Goal: Find specific page/section: Find specific page/section

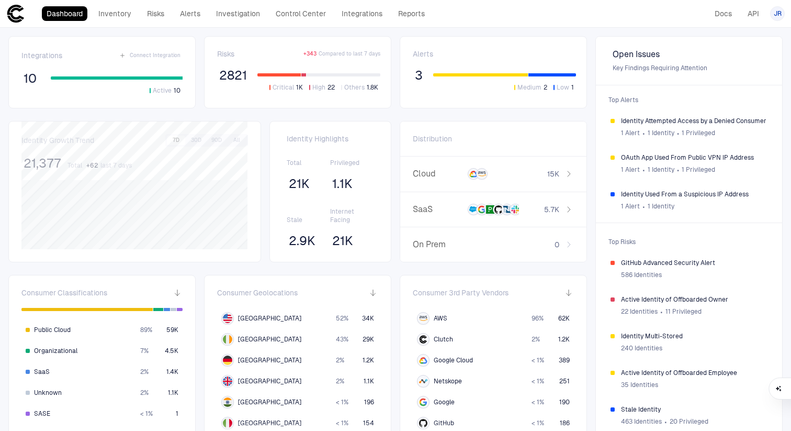
click at [206, 17] on div "Dashboard Inventory Risks Alerts Investigation Control Center Integrations Repo…" at bounding box center [236, 13] width 388 height 15
click at [203, 17] on link "Alerts" at bounding box center [190, 13] width 30 height 15
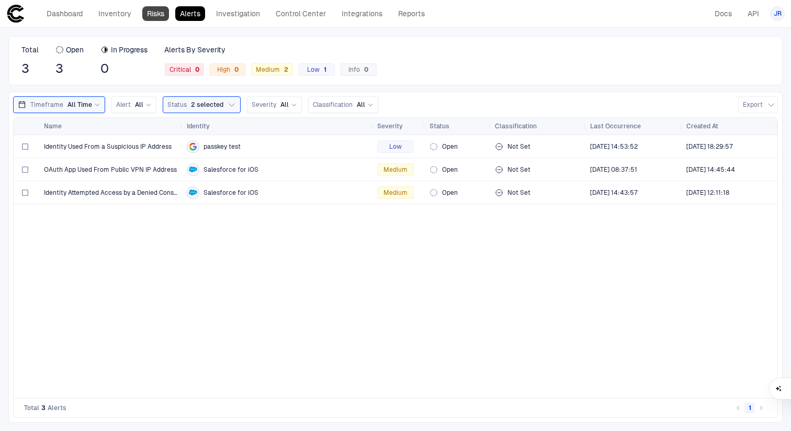
click at [159, 13] on link "Risks" at bounding box center [155, 13] width 27 height 15
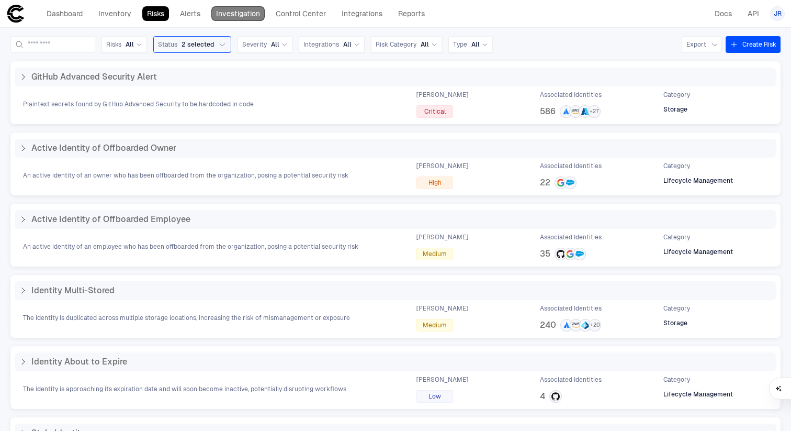
click at [230, 11] on link "Investigation" at bounding box center [237, 13] width 53 height 15
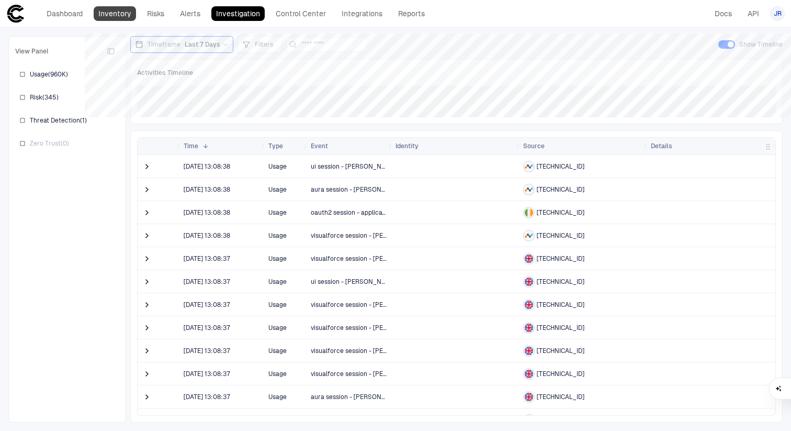
click at [121, 8] on link "Inventory" at bounding box center [115, 13] width 42 height 15
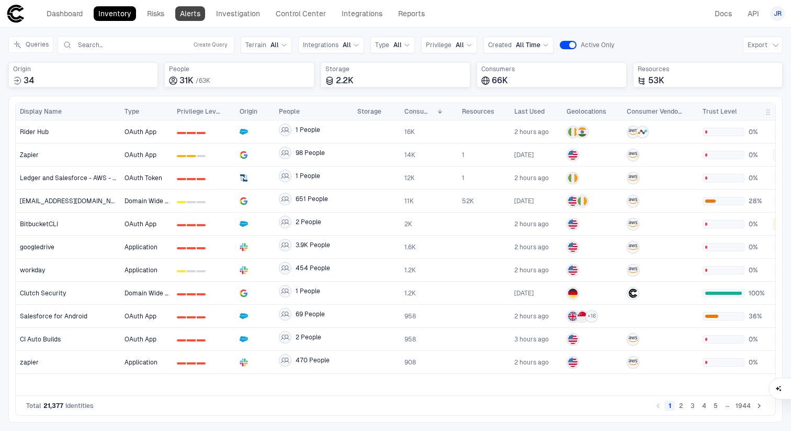
click at [193, 12] on link "Alerts" at bounding box center [190, 13] width 30 height 15
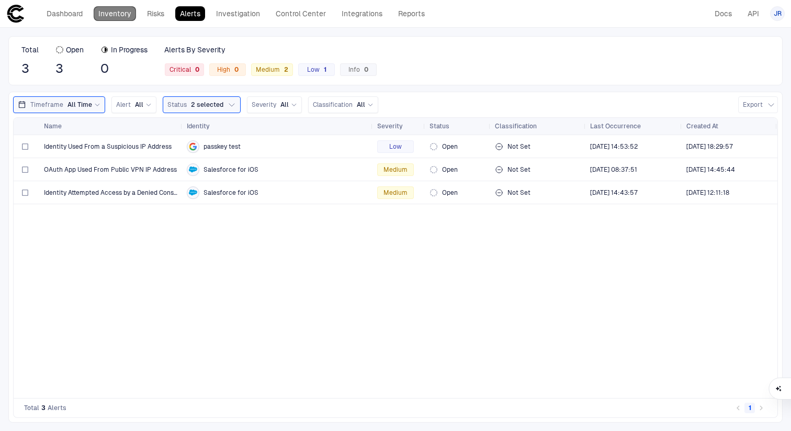
click at [124, 14] on link "Inventory" at bounding box center [115, 13] width 42 height 15
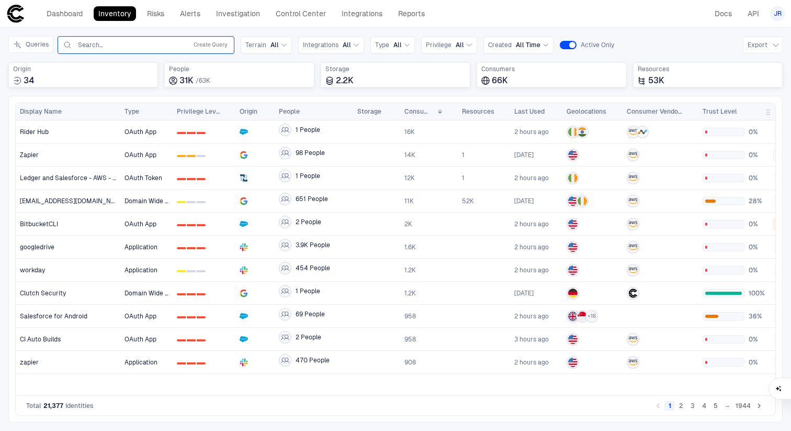
click at [159, 41] on input "text" at bounding box center [130, 45] width 106 height 8
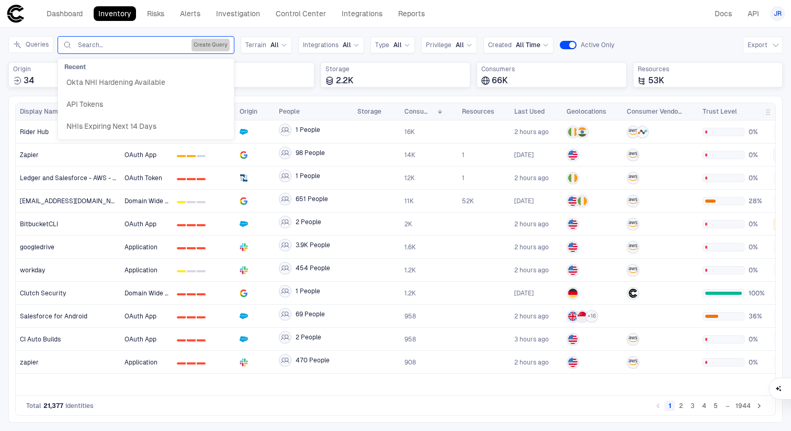
click at [200, 46] on button "Create Query" at bounding box center [211, 45] width 38 height 13
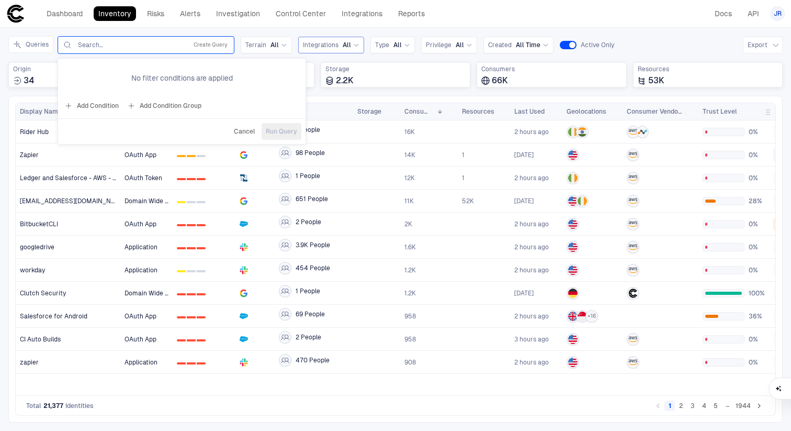
click at [346, 41] on span "All" at bounding box center [347, 45] width 8 height 8
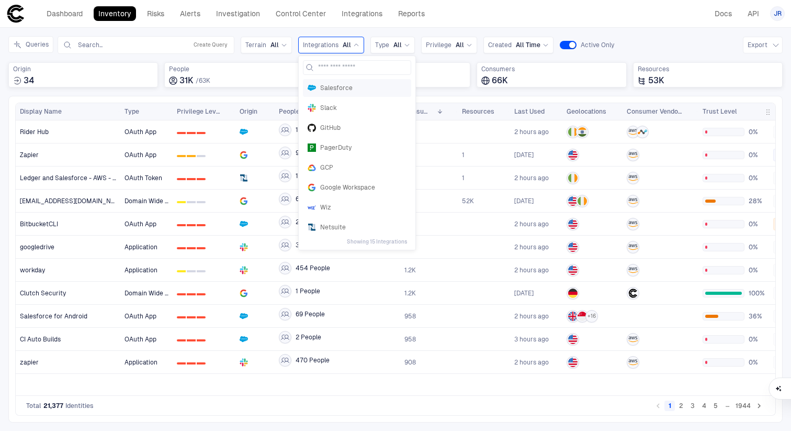
click at [360, 89] on span "Salesforce" at bounding box center [363, 88] width 86 height 8
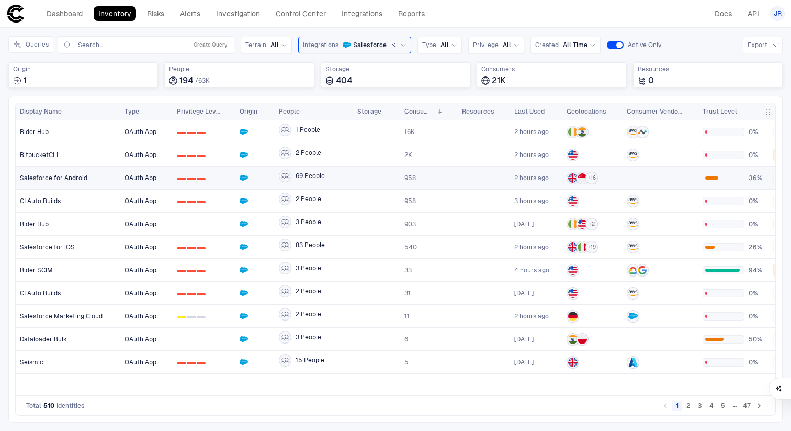
scroll to position [0, 57]
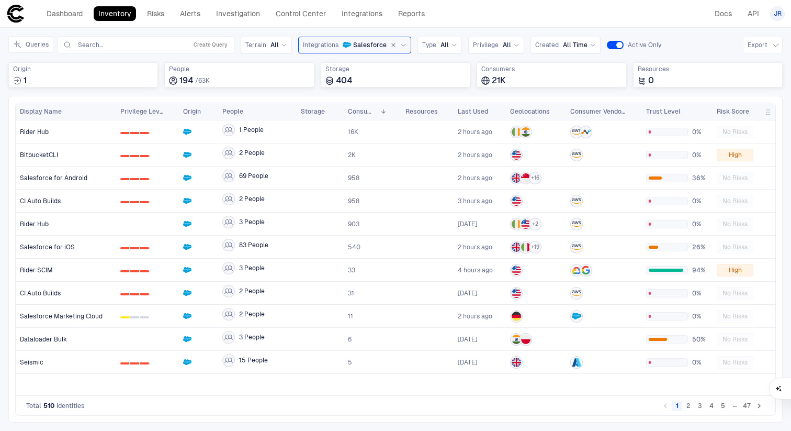
click at [766, 111] on span "button" at bounding box center [768, 112] width 8 height 8
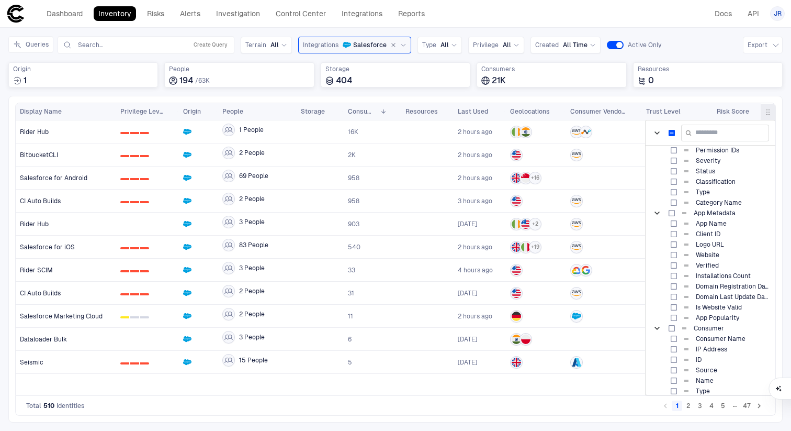
scroll to position [0, 0]
